Goal: Find specific page/section: Find specific page/section

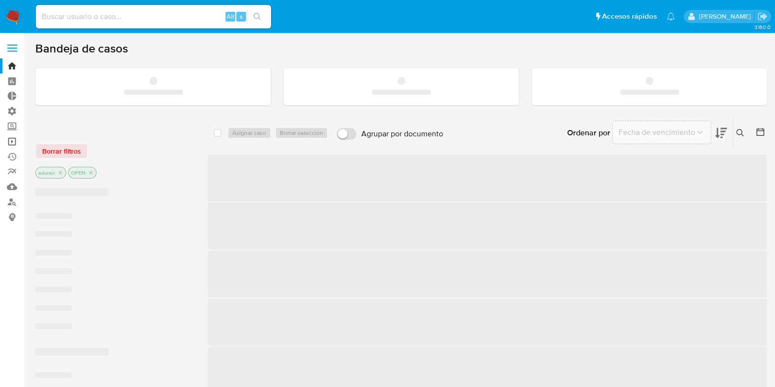
click at [12, 141] on link "Operaciones masivas" at bounding box center [58, 141] width 117 height 15
